Goal: Task Accomplishment & Management: Manage account settings

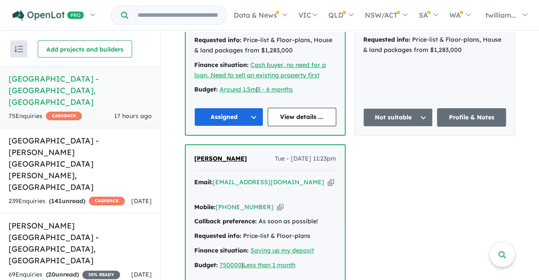
scroll to position [470, 0]
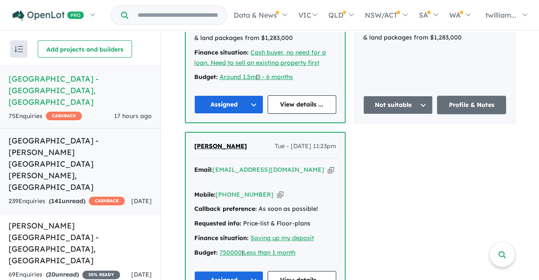
click at [89, 135] on h5 "[GEOGRAPHIC_DATA] - [PERSON_NAME][GEOGRAPHIC_DATA][PERSON_NAME] , [GEOGRAPHIC_D…" at bounding box center [80, 164] width 143 height 58
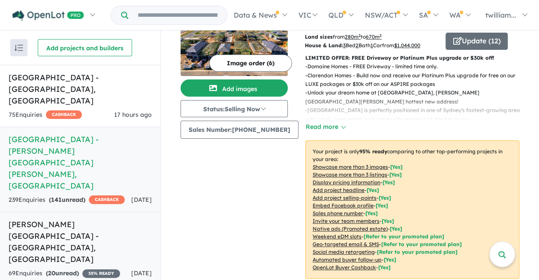
scroll to position [39, 0]
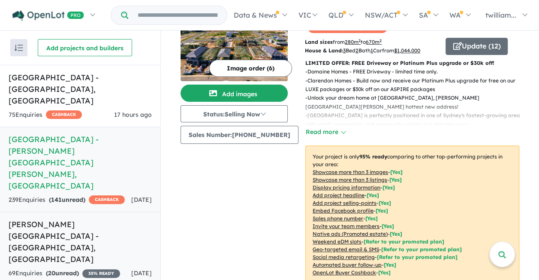
click at [86, 268] on div "69 Enquir ies ( 20 unread) 35 % READY" at bounding box center [65, 273] width 112 height 10
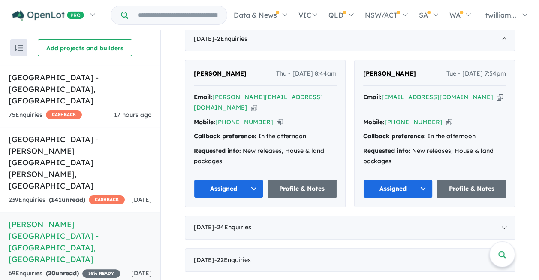
scroll to position [346, 0]
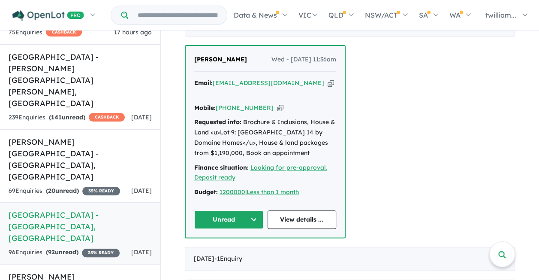
scroll to position [109, 0]
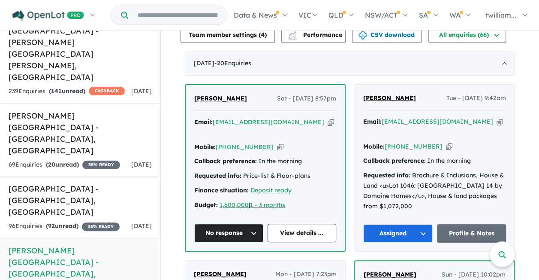
scroll to position [322, 0]
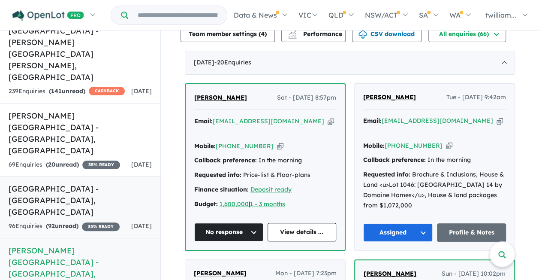
click at [87, 221] on div "96 Enquir ies ( 92 unread) 35 % READY" at bounding box center [64, 226] width 111 height 10
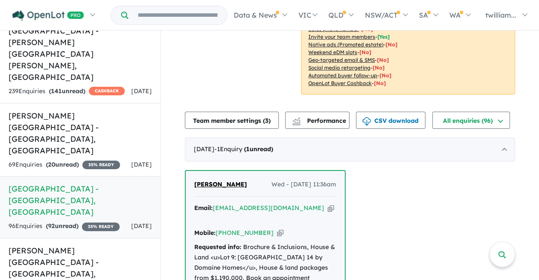
scroll to position [217, 0]
click at [328, 204] on icon "button" at bounding box center [331, 208] width 6 height 9
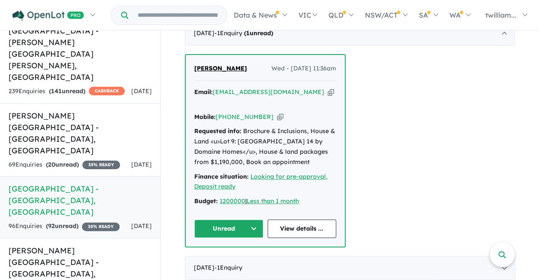
scroll to position [333, 0]
click at [277, 112] on icon "button" at bounding box center [280, 116] width 6 height 9
click at [249, 219] on button "Unread" at bounding box center [228, 228] width 69 height 18
click at [230, 258] on button "Assigned" at bounding box center [232, 268] width 75 height 20
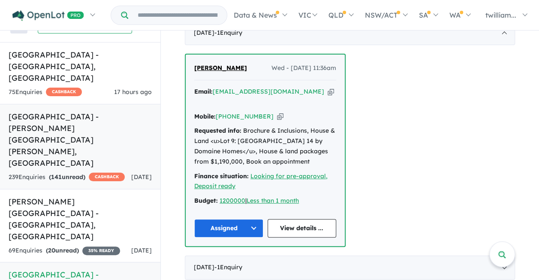
scroll to position [0, 0]
